Goal: Task Accomplishment & Management: Use online tool/utility

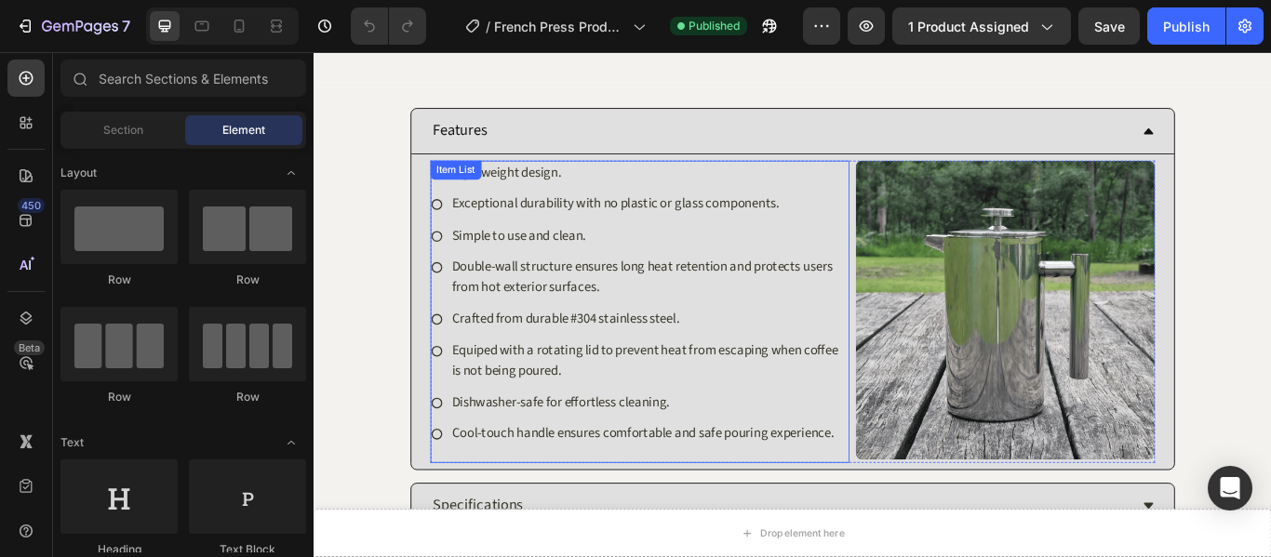
scroll to position [93, 0]
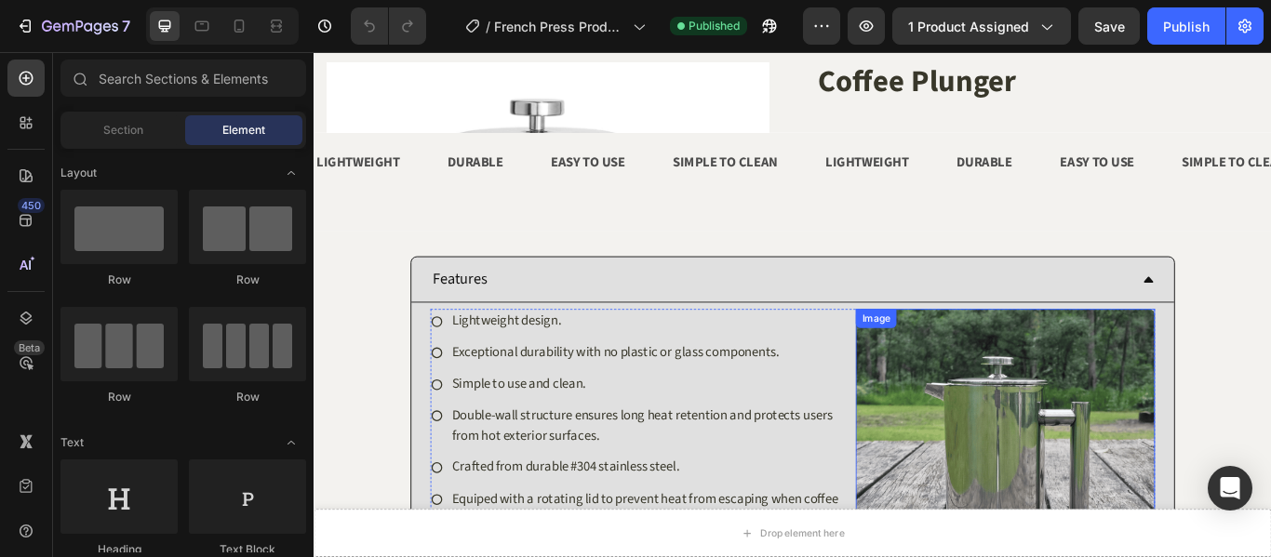
click at [1124, 423] on img at bounding box center [1119, 526] width 349 height 349
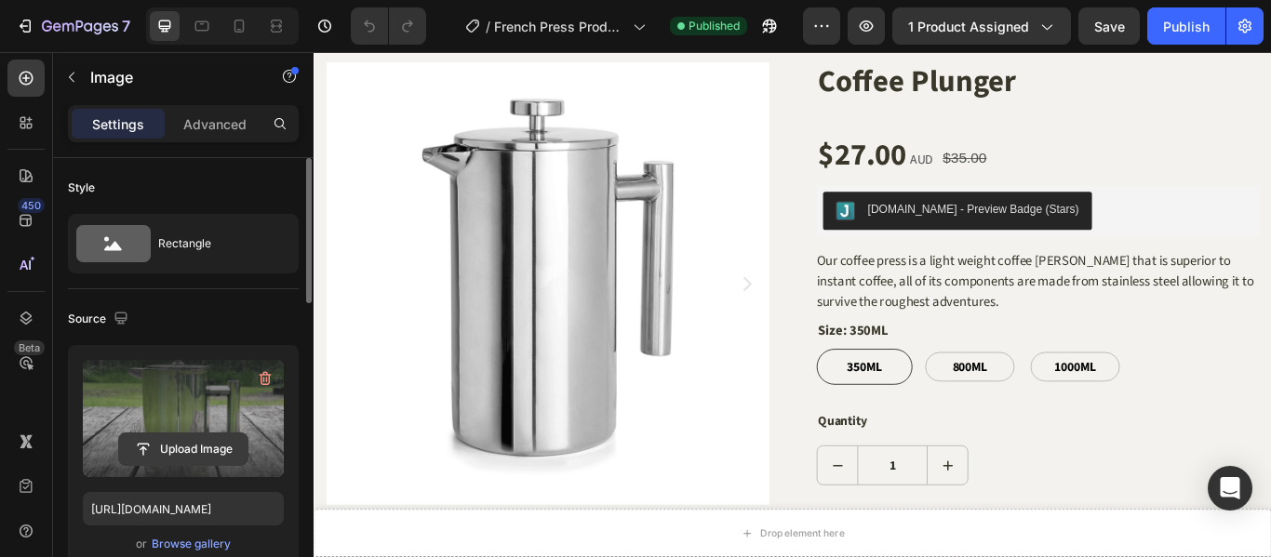
click at [210, 446] on input "file" at bounding box center [183, 450] width 128 height 32
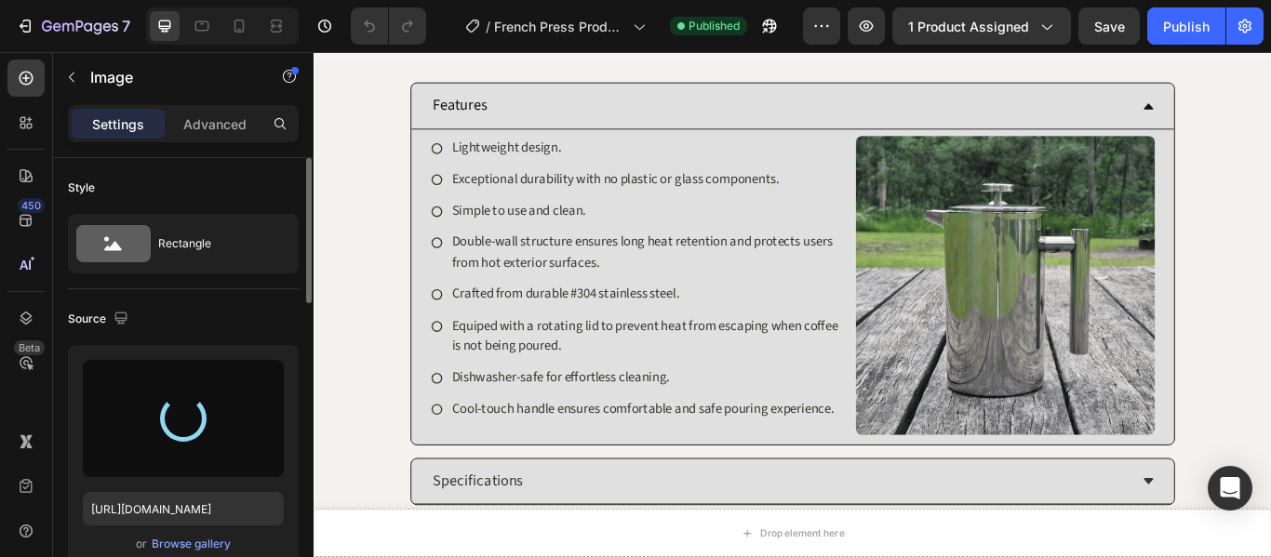
scroll to position [1116, 0]
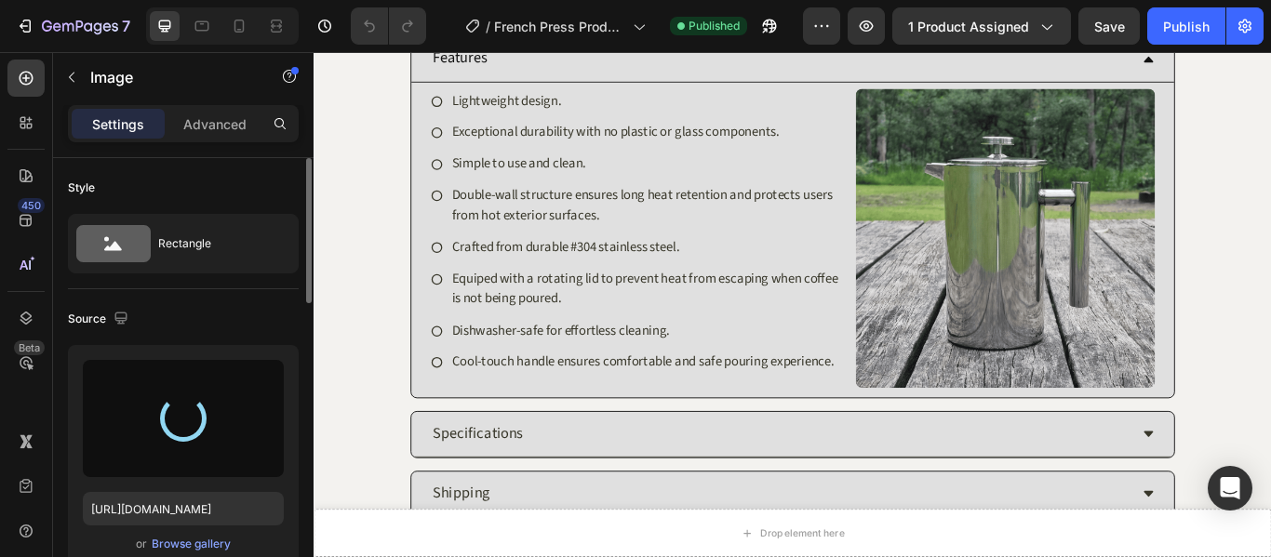
type input "https://cdn.shopify.com/s/files/1/0847/8484/0983/files/gempages_554514036322993…"
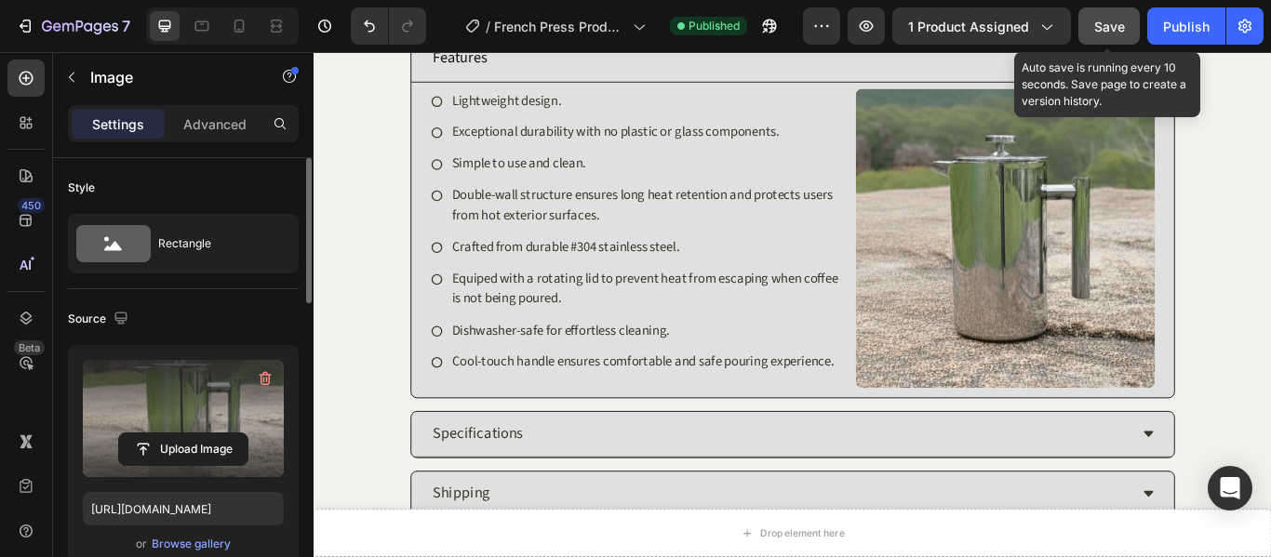
click at [1125, 33] on span "Save" at bounding box center [1109, 27] width 31 height 16
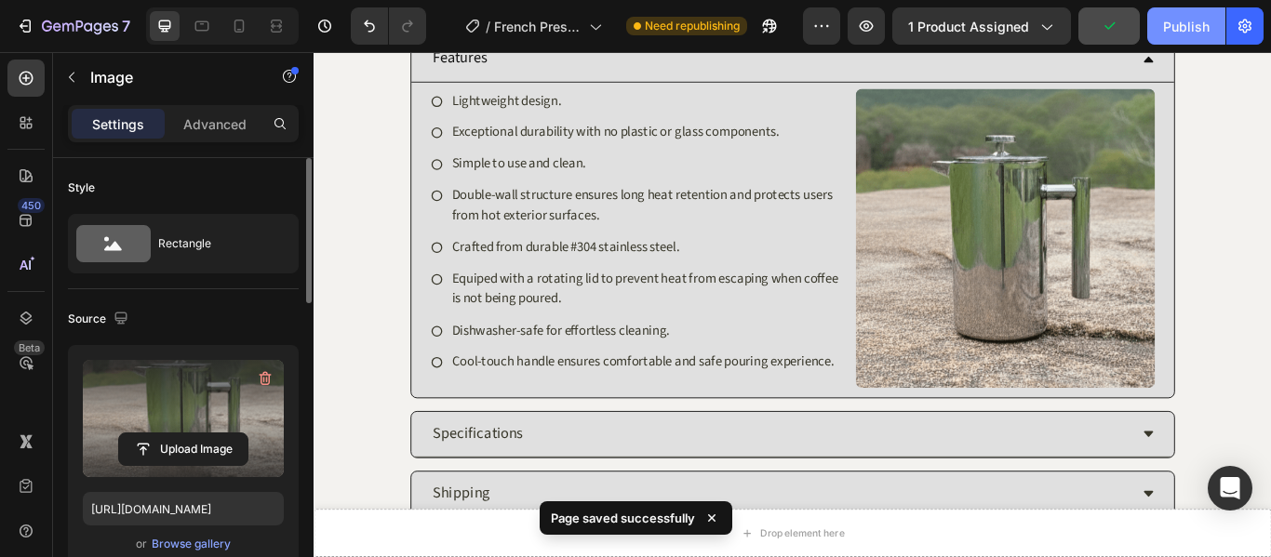
click at [1181, 35] on div "Publish" at bounding box center [1186, 27] width 47 height 20
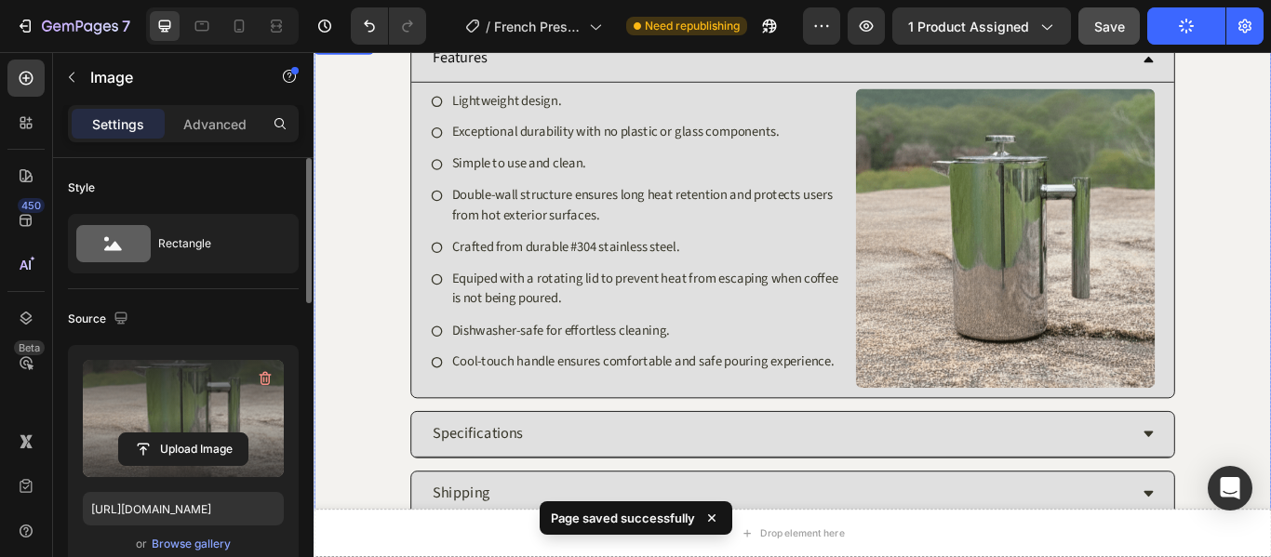
click at [879, 499] on div "Specifications" at bounding box center [856, 497] width 815 height 37
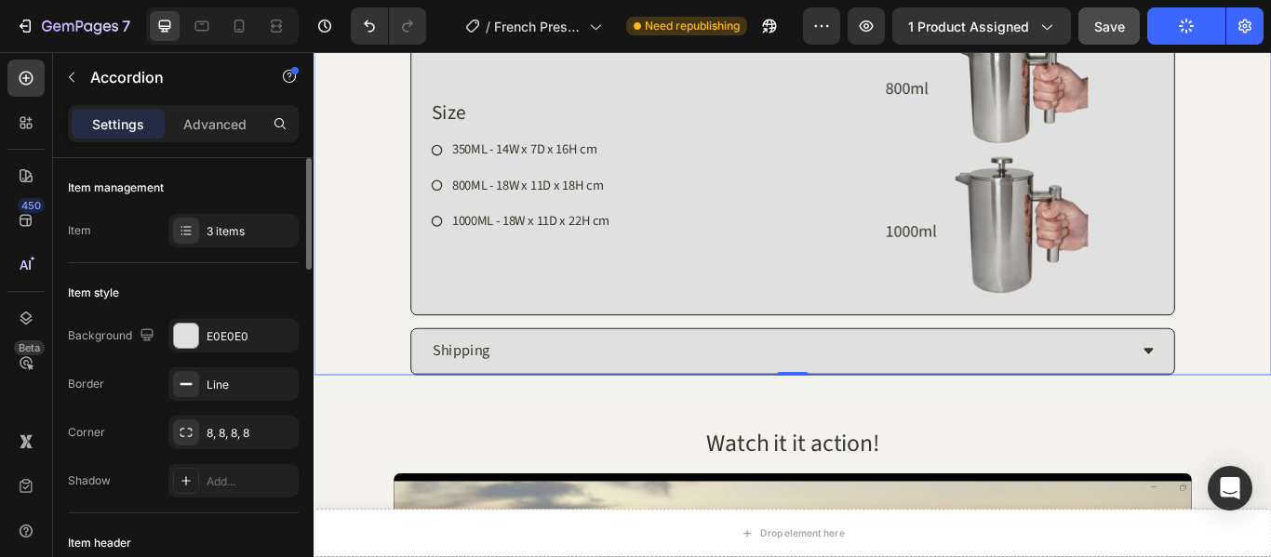
click at [737, 400] on div "Shipping" at bounding box center [856, 400] width 815 height 37
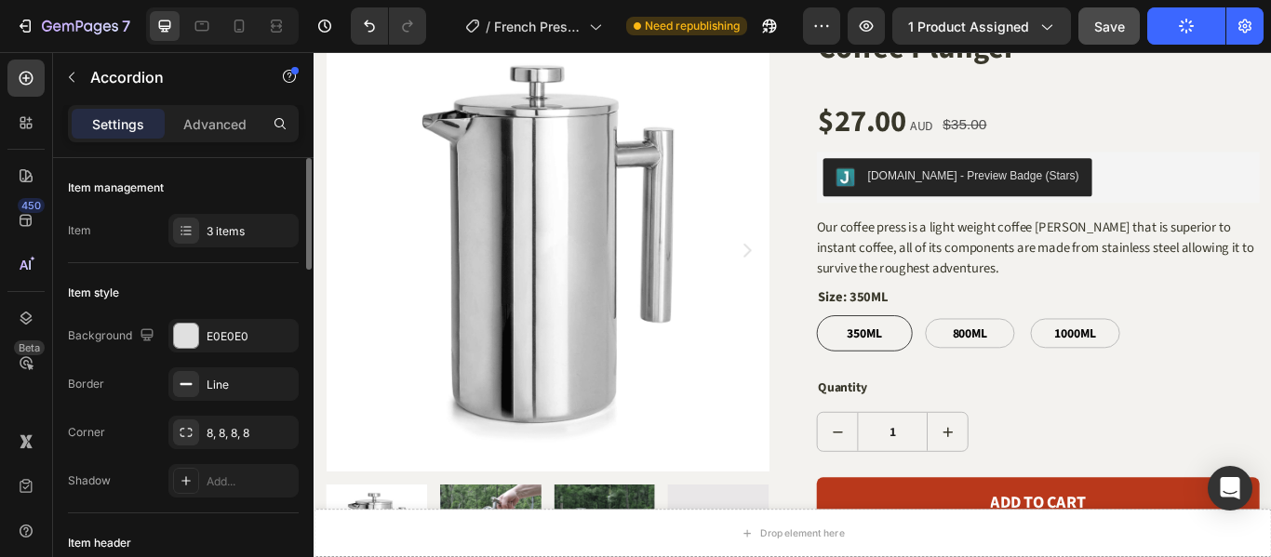
scroll to position [372, 0]
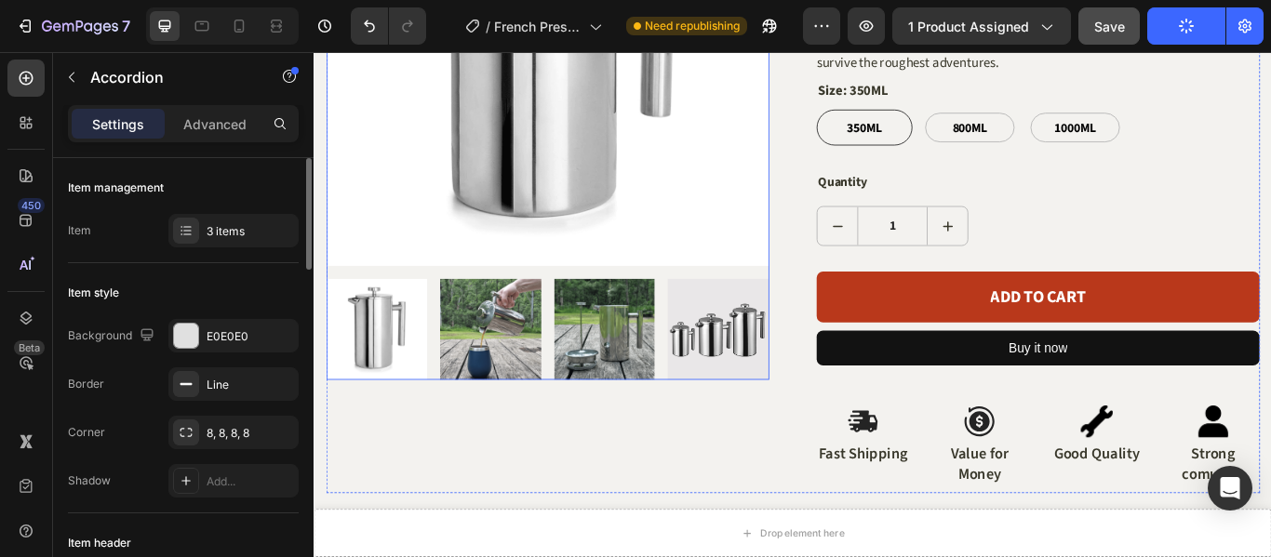
click at [519, 390] on img at bounding box center [519, 375] width 118 height 118
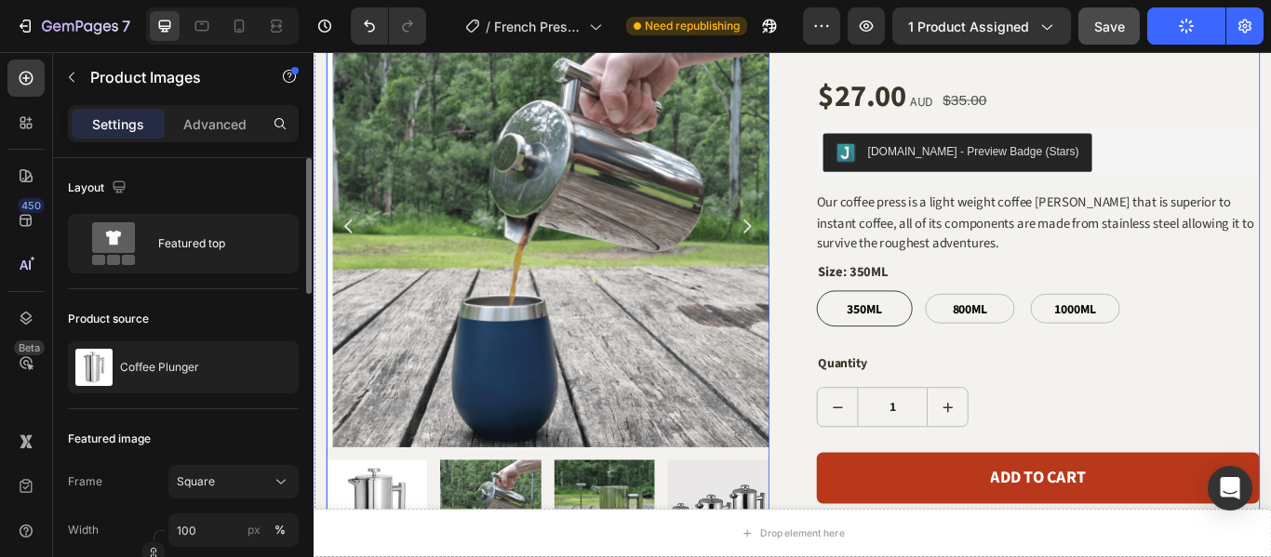
scroll to position [0, 0]
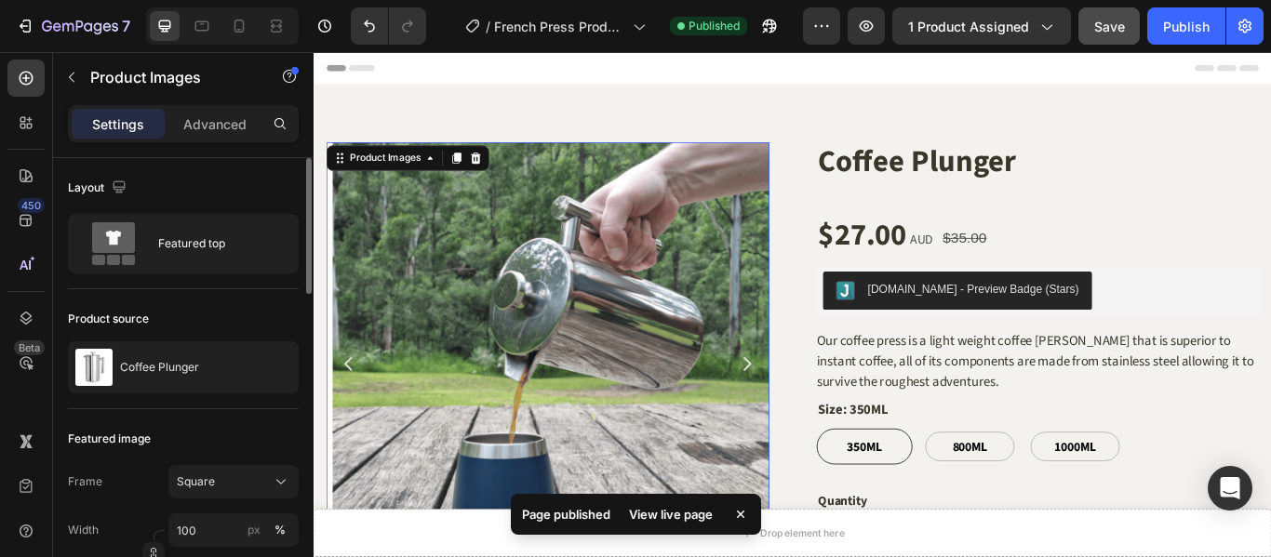
click at [663, 504] on div "View live page" at bounding box center [671, 514] width 106 height 26
click at [51, 28] on icon "button" at bounding box center [47, 25] width 10 height 11
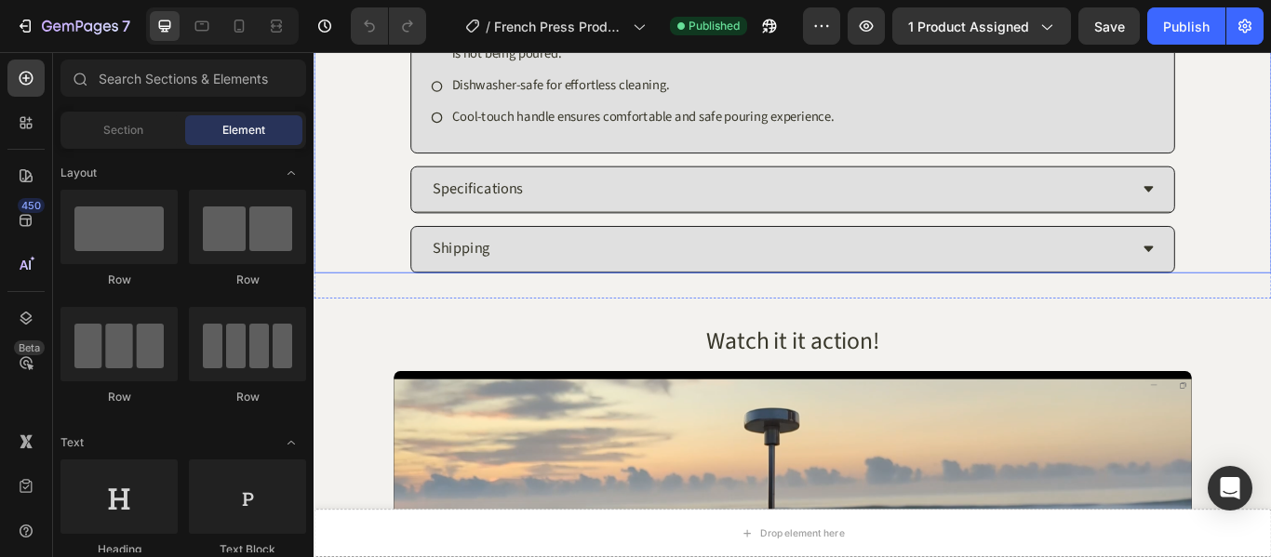
scroll to position [1302, 0]
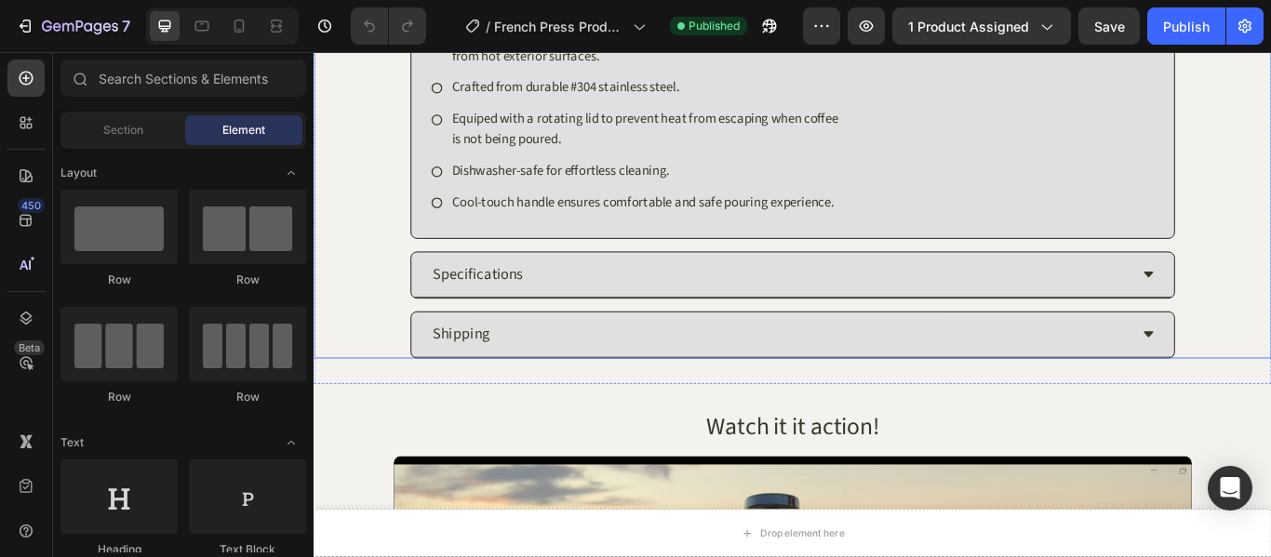
click at [1019, 324] on div "Specifications" at bounding box center [856, 311] width 815 height 37
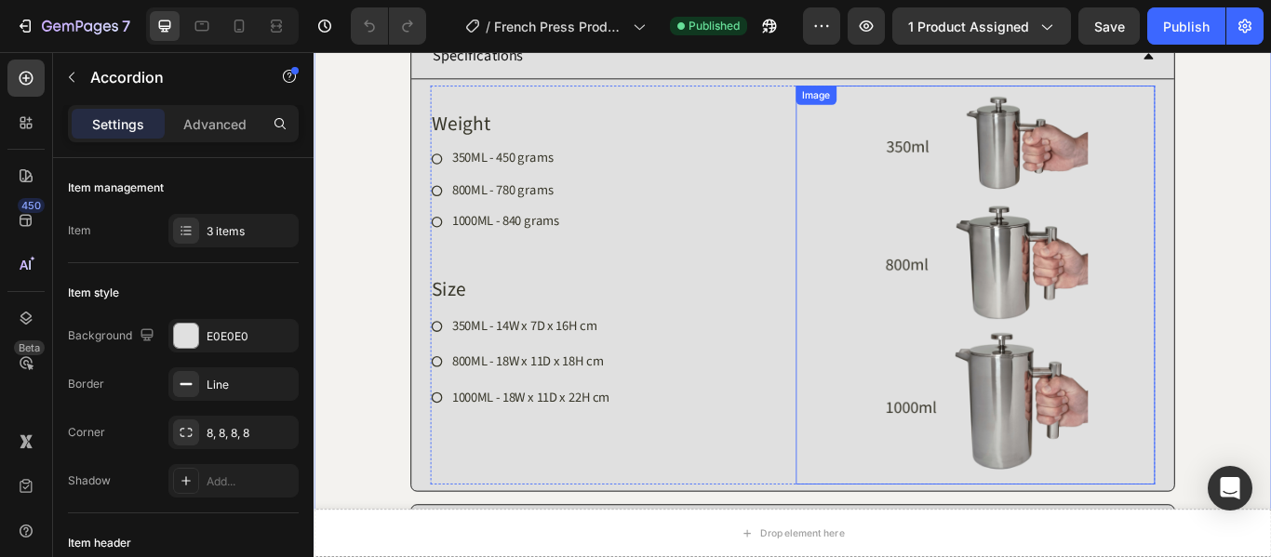
scroll to position [1188, 0]
click at [1151, 307] on img at bounding box center [1085, 325] width 349 height 465
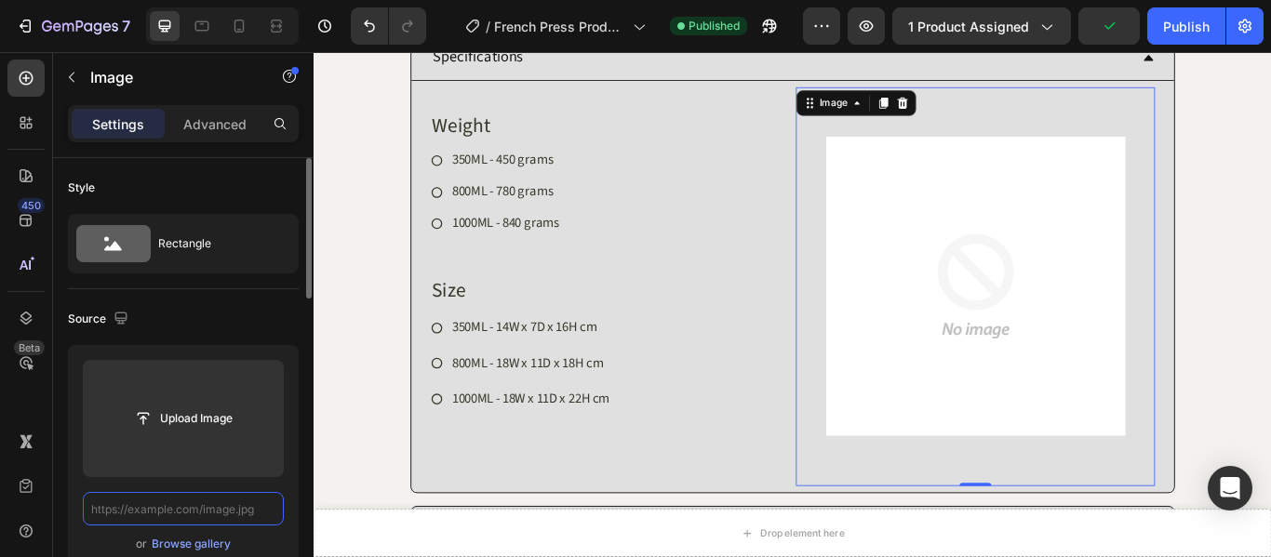
scroll to position [0, 0]
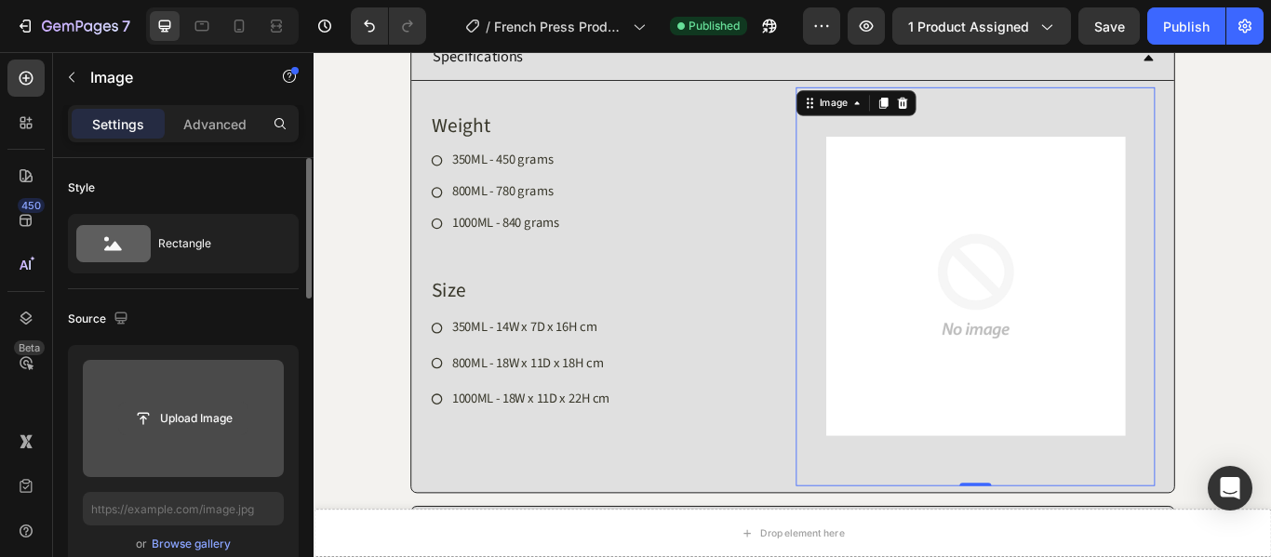
click at [194, 402] on button "Upload Image" at bounding box center [183, 418] width 130 height 33
click at [197, 424] on input "file" at bounding box center [183, 419] width 128 height 32
click at [220, 401] on input "file" at bounding box center [183, 418] width 201 height 117
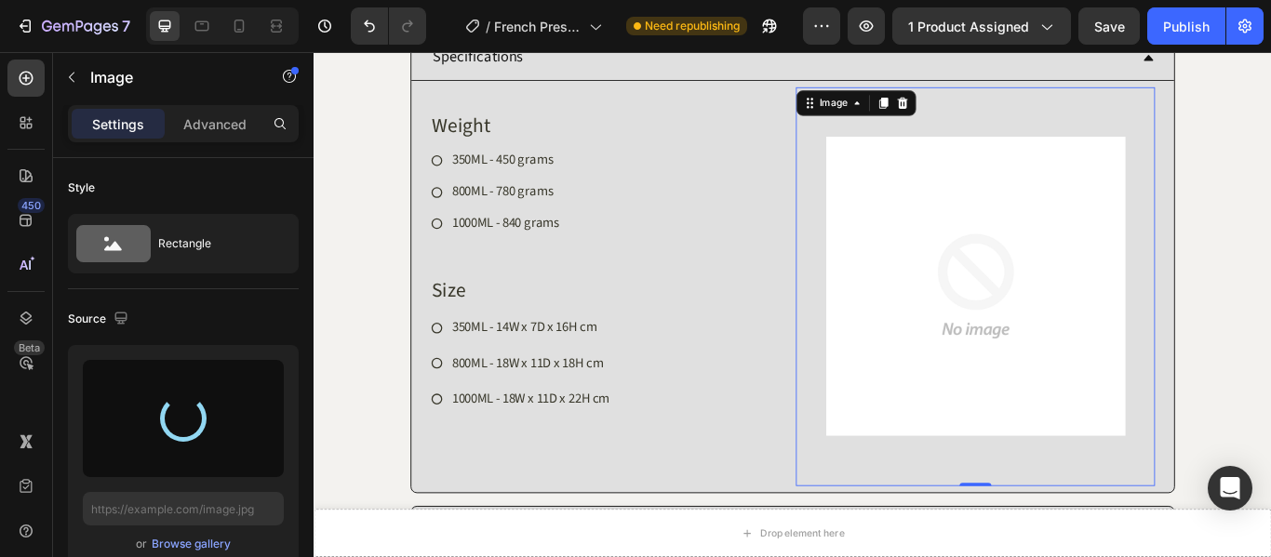
type input "[URL][DOMAIN_NAME]"
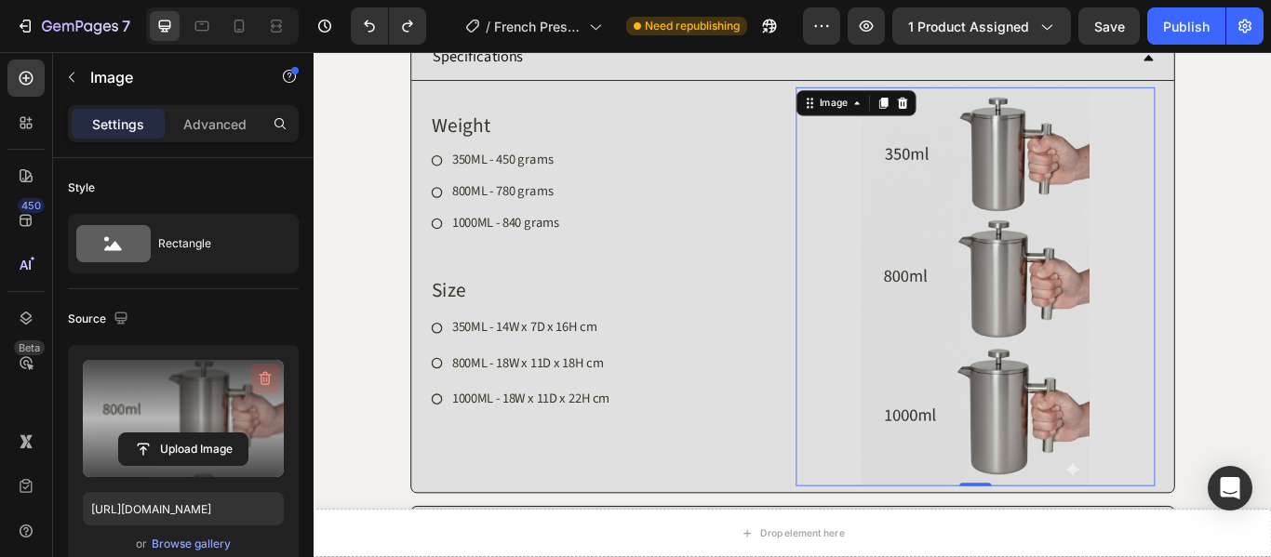
click at [266, 371] on icon "button" at bounding box center [265, 378] width 19 height 19
